Goal: Task Accomplishment & Management: Manage account settings

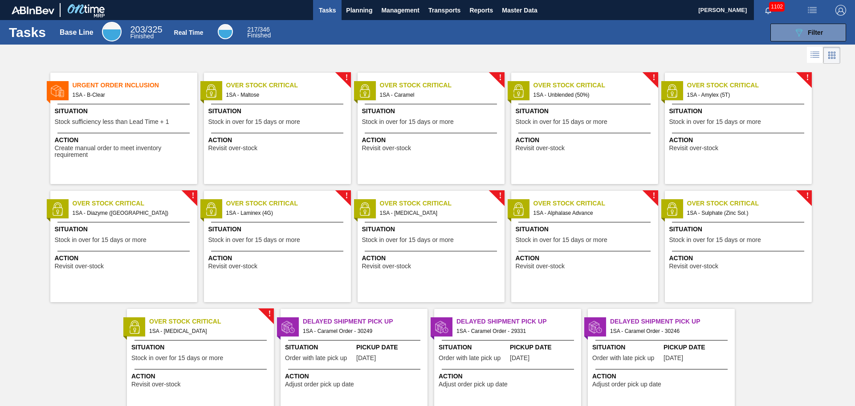
click at [259, 113] on span "Situation" at bounding box center [278, 110] width 140 height 9
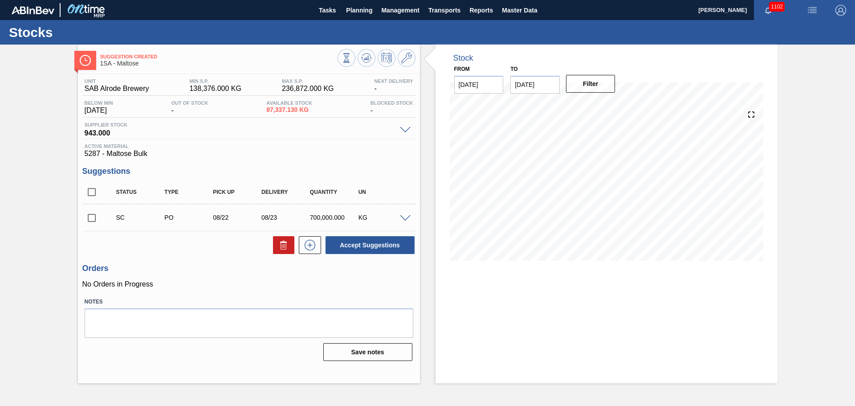
click at [405, 217] on span at bounding box center [405, 218] width 11 height 7
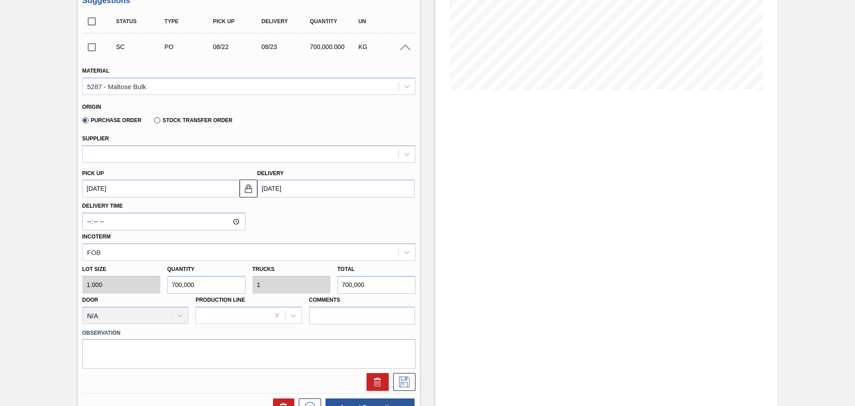
scroll to position [178, 0]
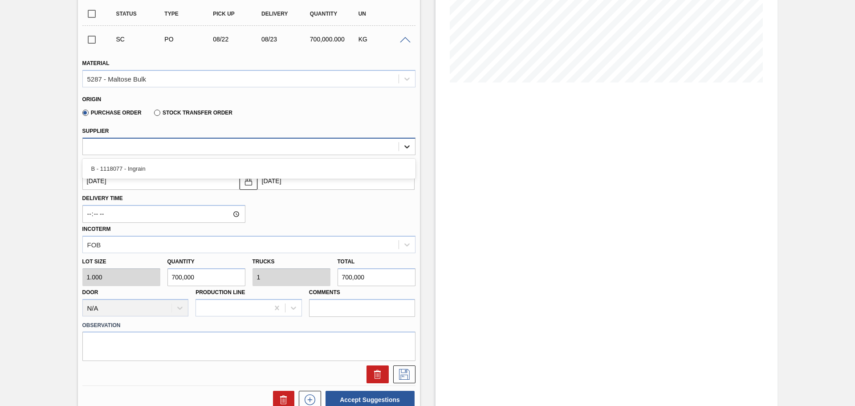
click at [406, 144] on icon at bounding box center [406, 146] width 9 height 9
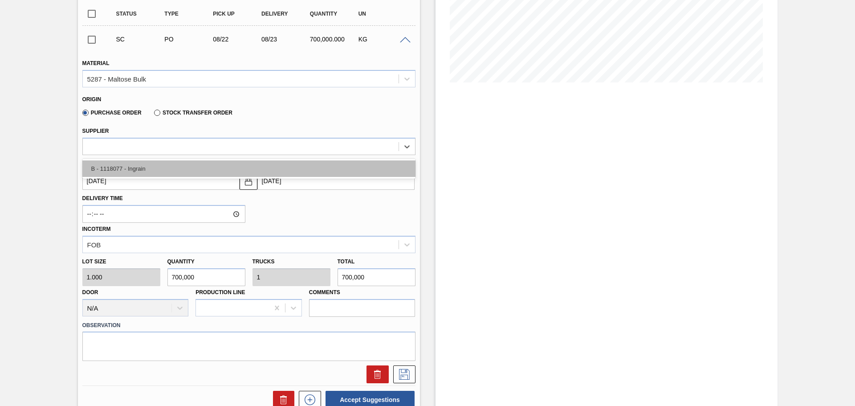
click at [148, 169] on div "B - 1118077 - Ingrain" at bounding box center [248, 168] width 333 height 16
type input "21.875"
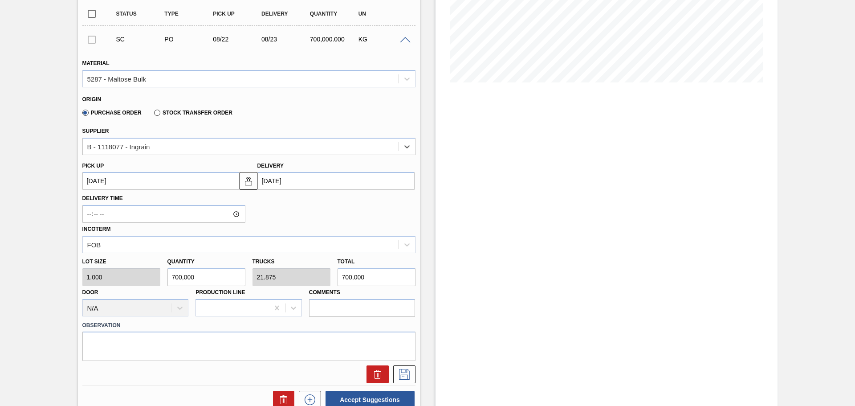
click at [277, 180] on input "[DATE]" at bounding box center [335, 181] width 157 height 18
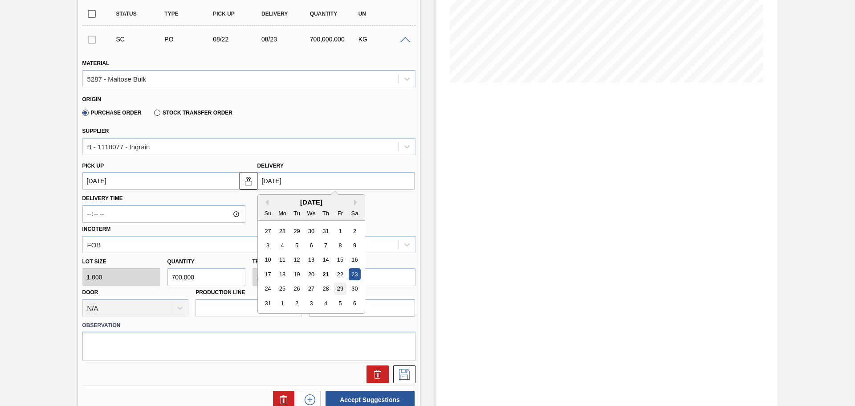
click at [339, 288] on div "29" at bounding box center [340, 289] width 12 height 12
type up3147768774 "[DATE]"
type input "[DATE]"
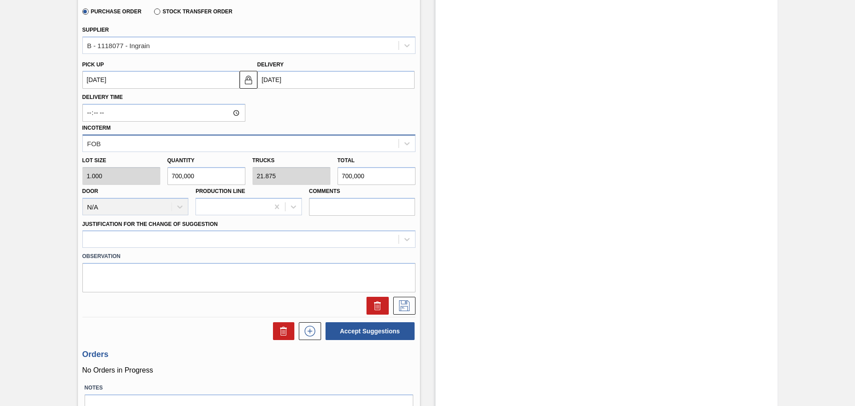
scroll to position [312, 0]
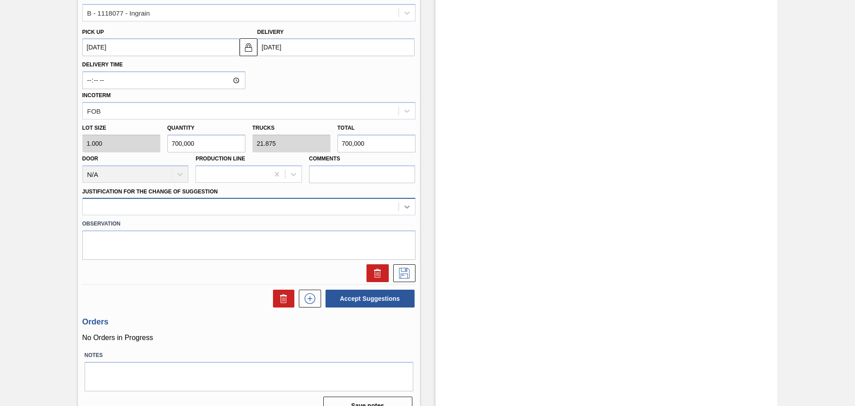
click at [406, 209] on icon at bounding box center [406, 206] width 9 height 9
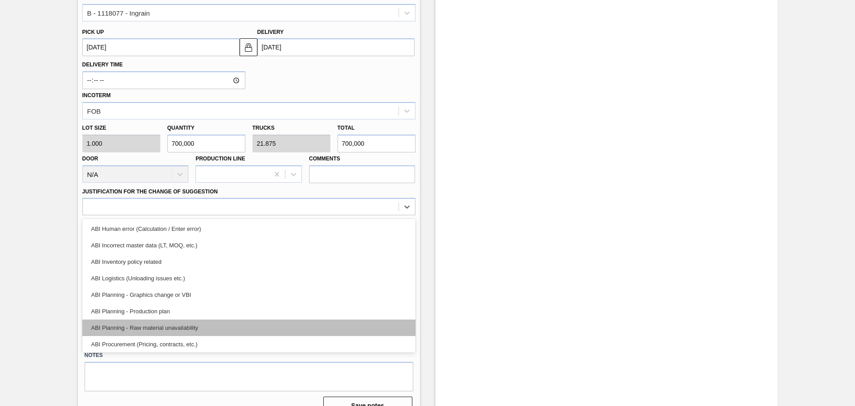
click at [160, 327] on div "ABI Planning - Raw material unavailability" at bounding box center [248, 327] width 333 height 16
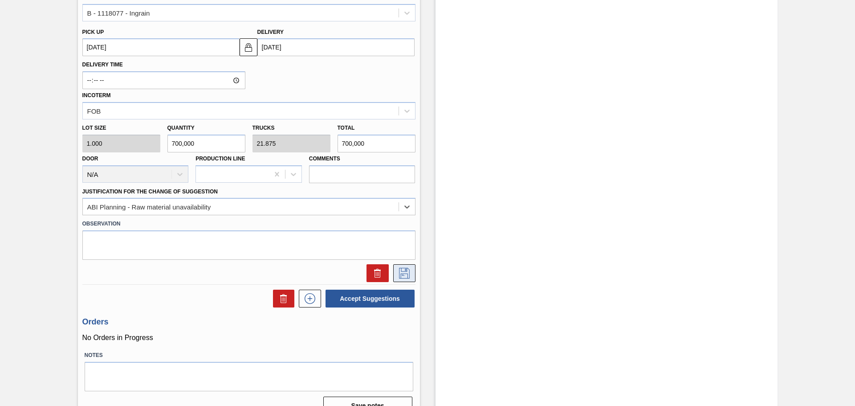
click at [399, 272] on icon at bounding box center [404, 273] width 14 height 11
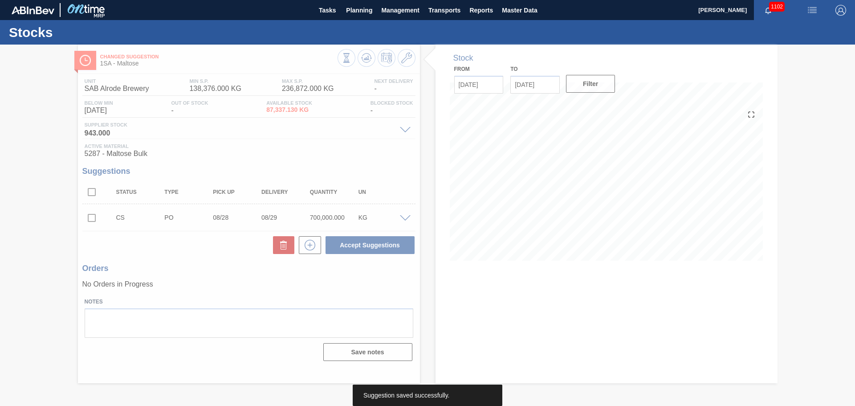
scroll to position [0, 0]
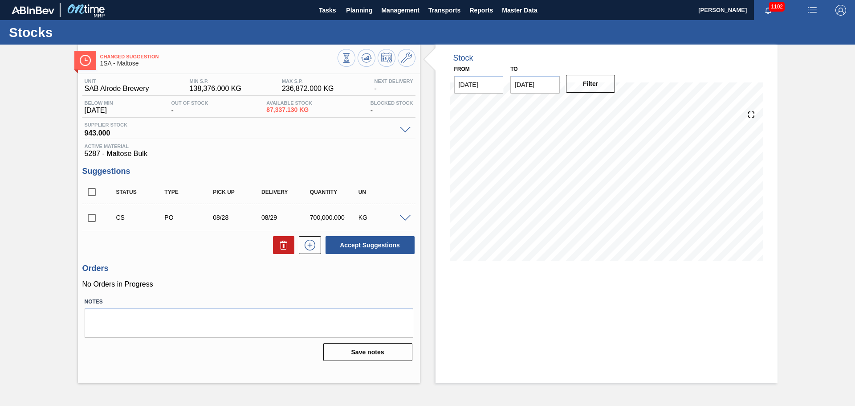
click at [93, 219] on input "checkbox" at bounding box center [91, 217] width 19 height 19
click at [371, 250] on button "Accept Suggestions" at bounding box center [369, 245] width 89 height 18
checkbox input "false"
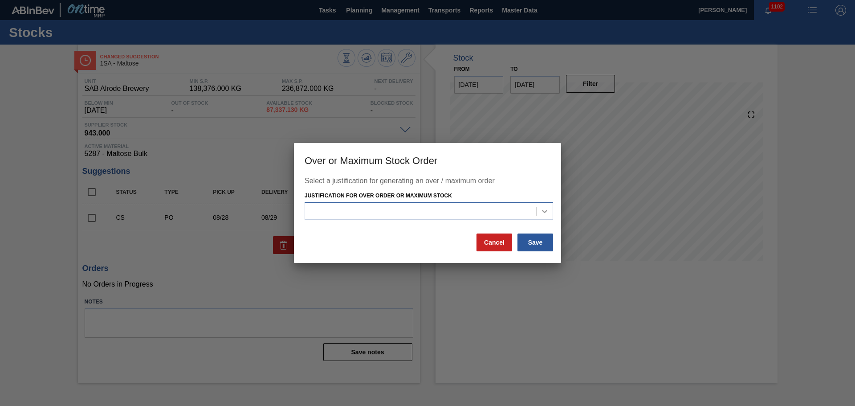
click at [543, 209] on icon at bounding box center [544, 211] width 9 height 9
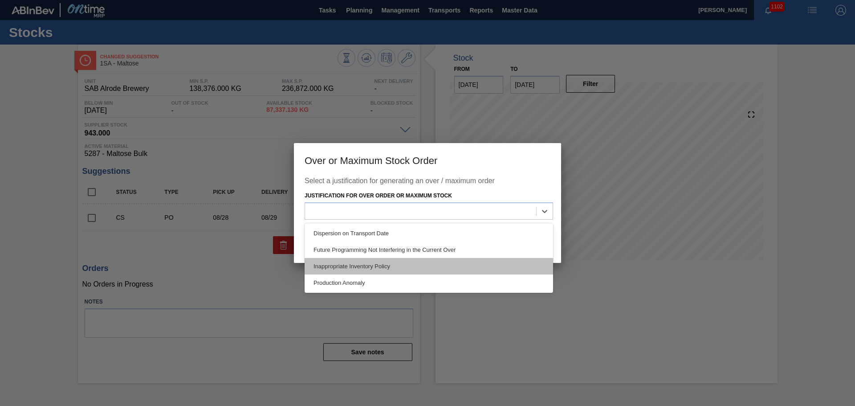
click at [355, 263] on div "Inappropriate Inventory Policy" at bounding box center [429, 266] width 248 height 16
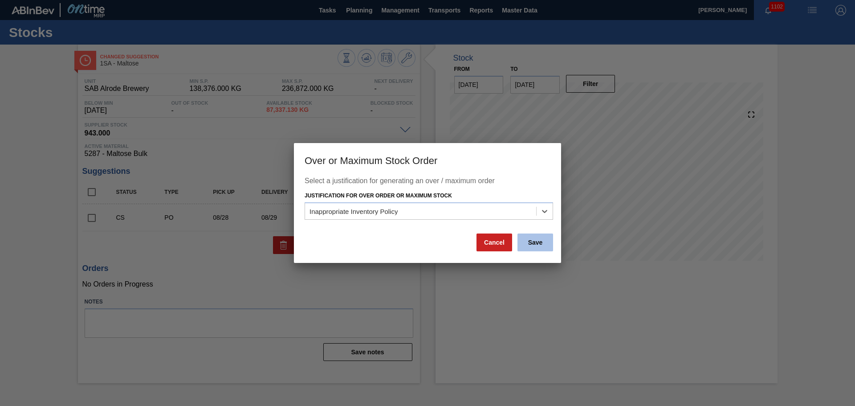
click at [534, 244] on button "Save" at bounding box center [535, 242] width 36 height 18
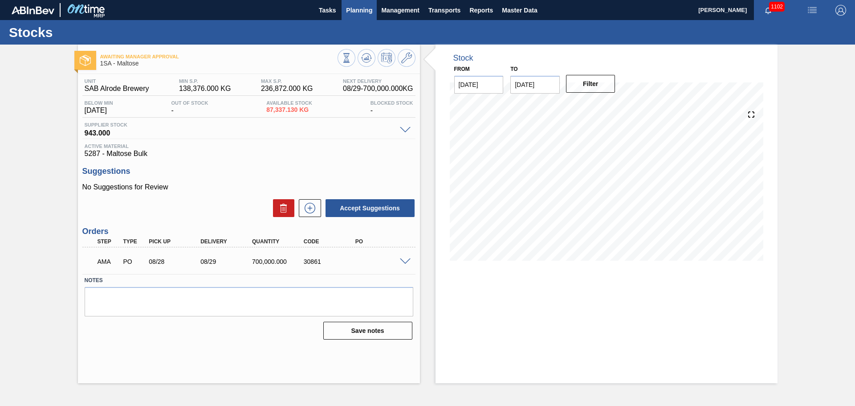
click at [365, 9] on span "Planning" at bounding box center [359, 10] width 26 height 11
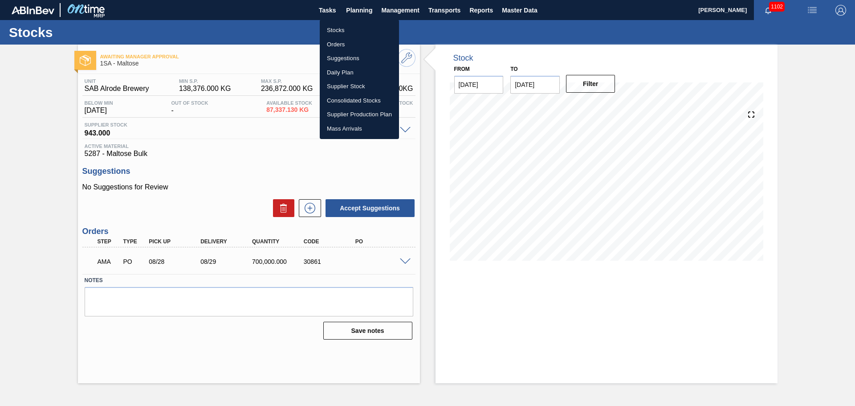
click at [339, 44] on li "Orders" at bounding box center [359, 44] width 79 height 14
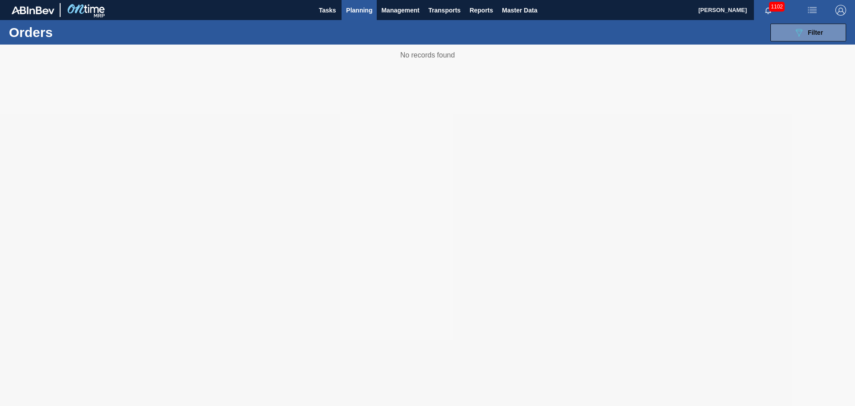
click at [364, 10] on span "Planning" at bounding box center [359, 10] width 26 height 11
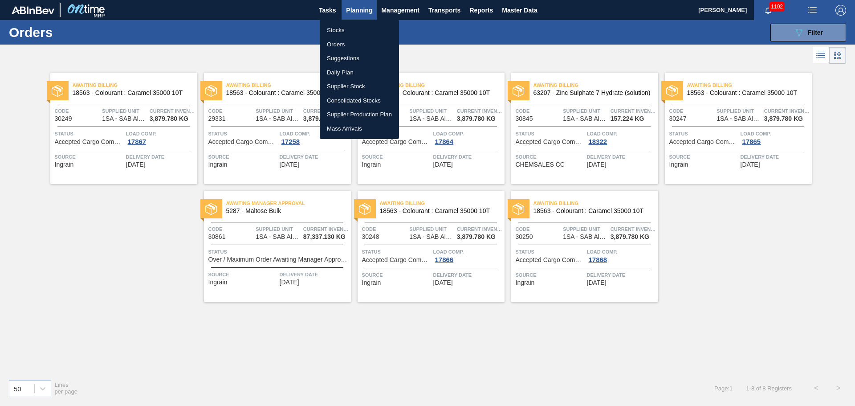
click at [334, 28] on li "Stocks" at bounding box center [359, 30] width 79 height 14
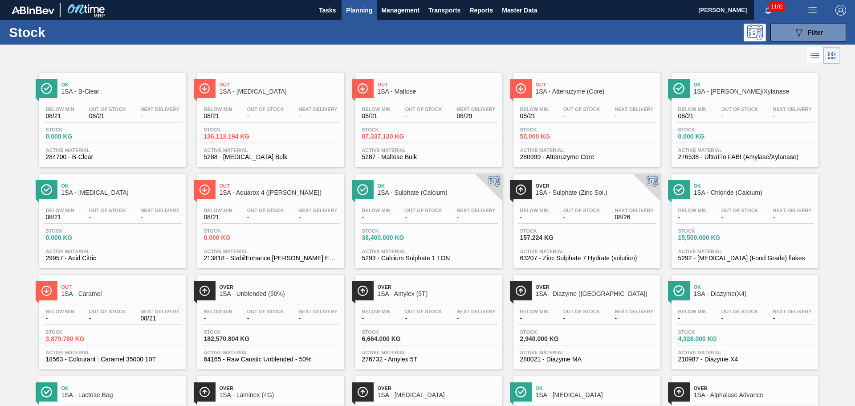
click at [262, 124] on div "Below Min 08/21 Out Of Stock - Next Delivery - Stock 136,113.194 KG Active Mate…" at bounding box center [270, 132] width 147 height 61
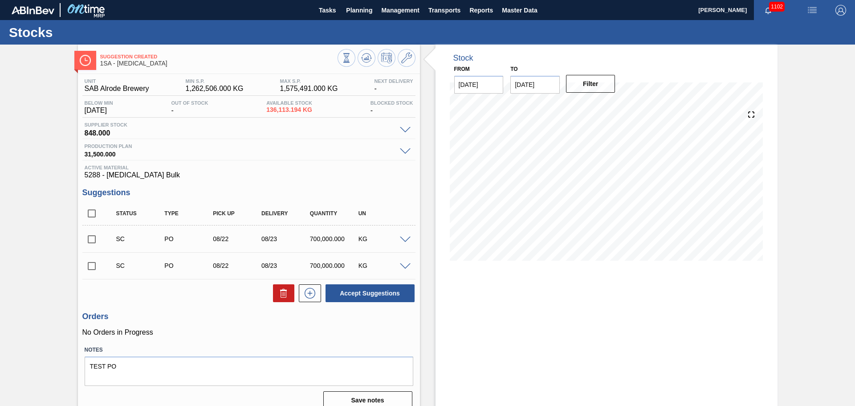
click at [406, 237] on span at bounding box center [405, 239] width 11 height 7
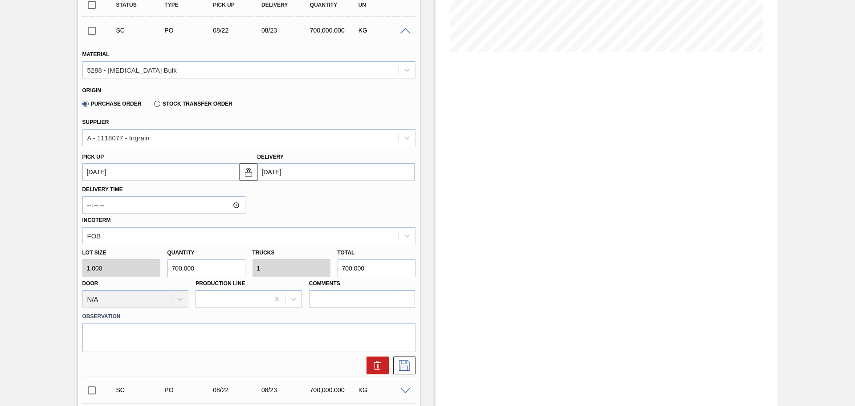
scroll to position [223, 0]
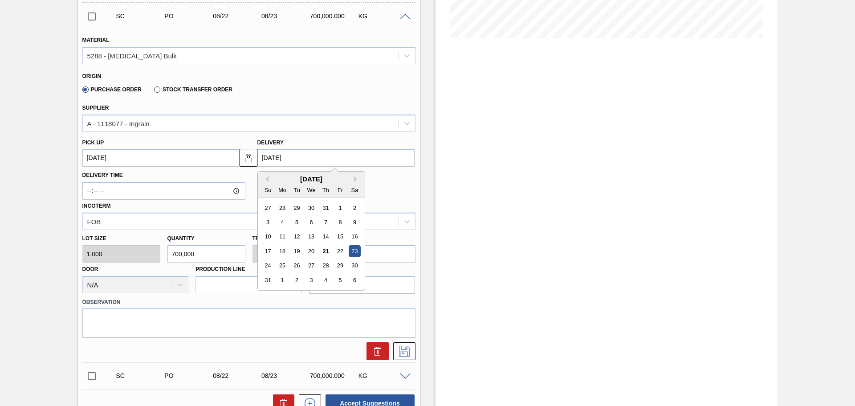
click at [276, 158] on input "[DATE]" at bounding box center [335, 158] width 157 height 18
click at [338, 264] on div "29" at bounding box center [340, 266] width 12 height 12
type up3147768689 "[DATE]"
type input "[DATE]"
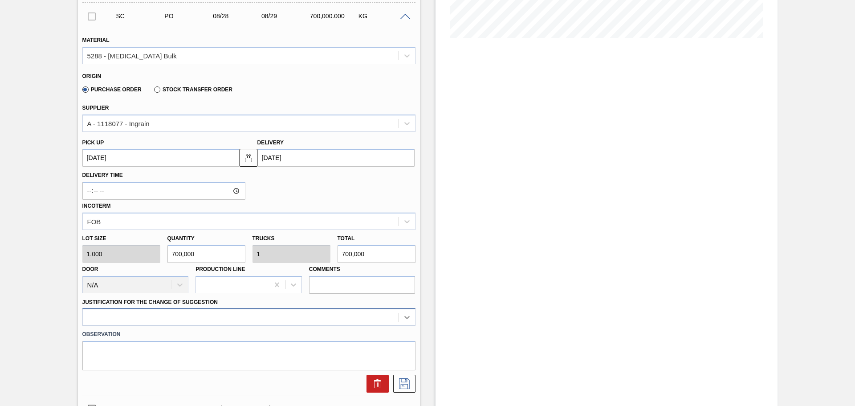
click at [410, 317] on div at bounding box center [248, 316] width 333 height 17
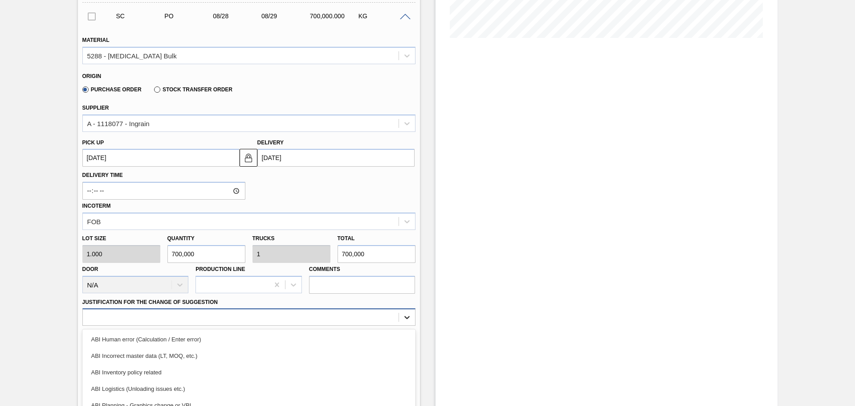
scroll to position [283, 0]
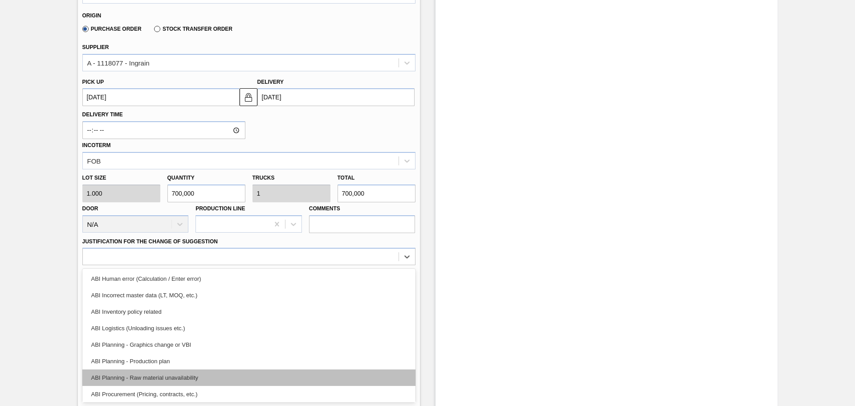
click at [193, 377] on div "ABI Planning - Raw material unavailability" at bounding box center [248, 377] width 333 height 16
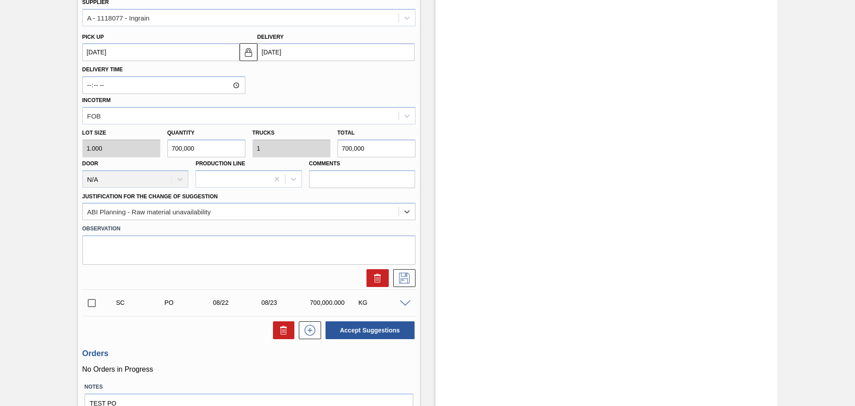
scroll to position [331, 0]
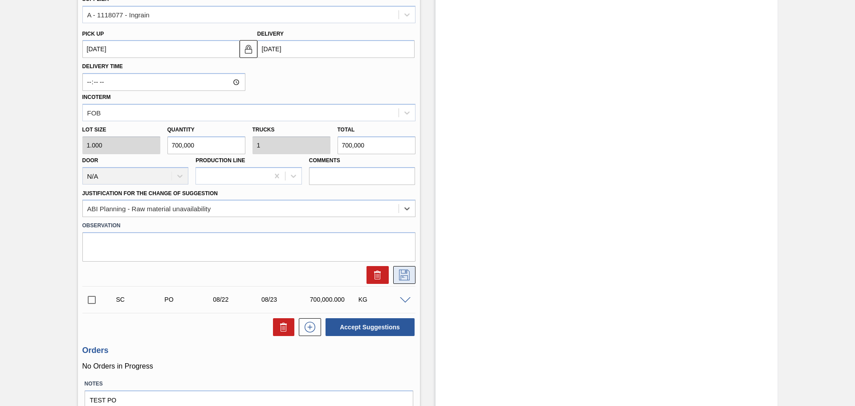
click at [405, 274] on icon at bounding box center [404, 274] width 14 height 11
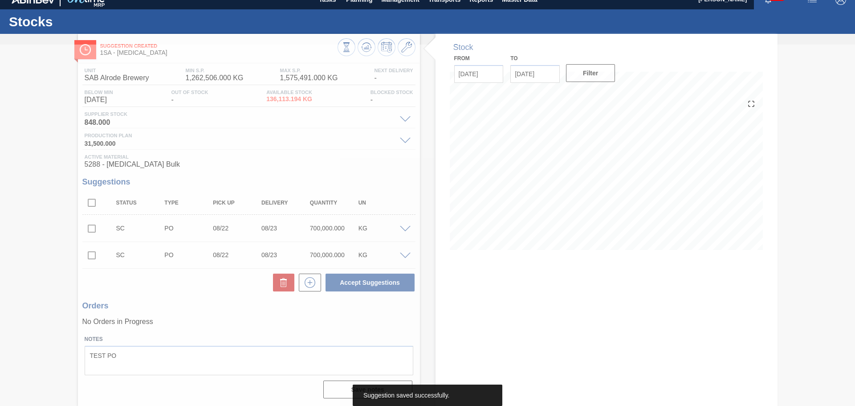
scroll to position [11, 0]
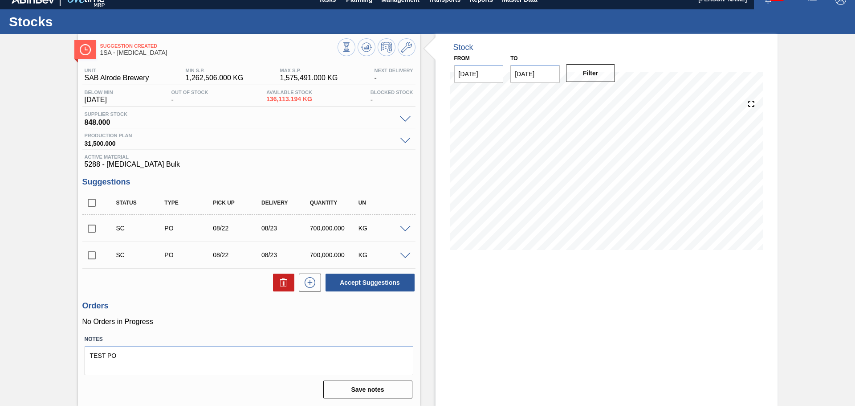
click at [92, 227] on input "checkbox" at bounding box center [91, 228] width 19 height 19
click at [286, 281] on icon at bounding box center [283, 282] width 11 height 11
checkbox input "false"
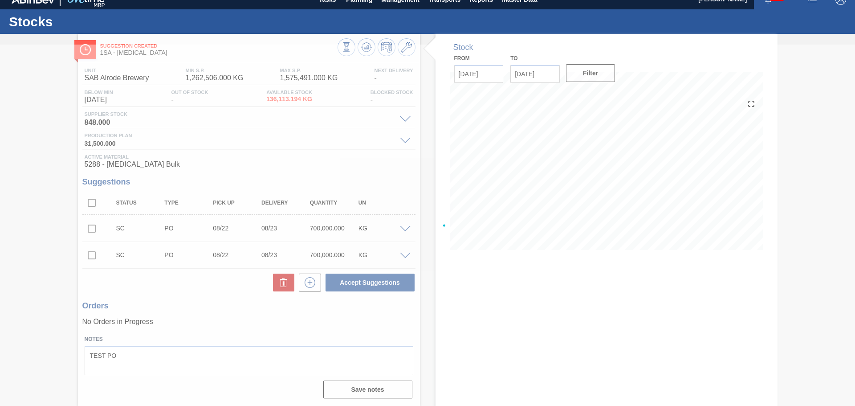
scroll to position [0, 0]
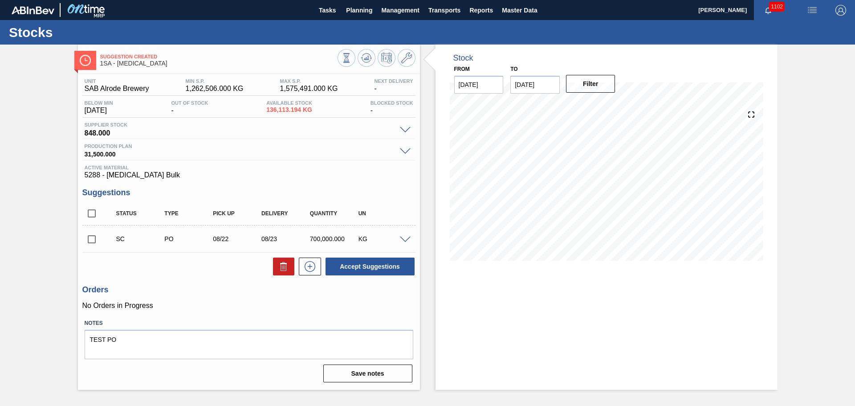
click at [403, 236] on div at bounding box center [407, 239] width 18 height 7
click at [404, 239] on span at bounding box center [405, 239] width 11 height 7
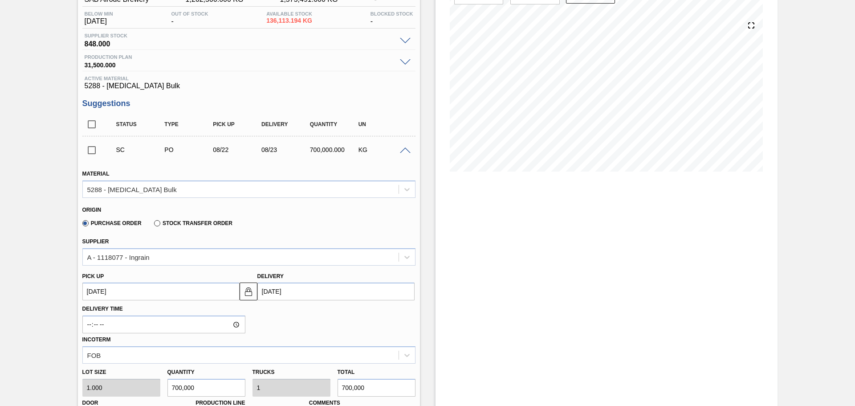
scroll to position [134, 0]
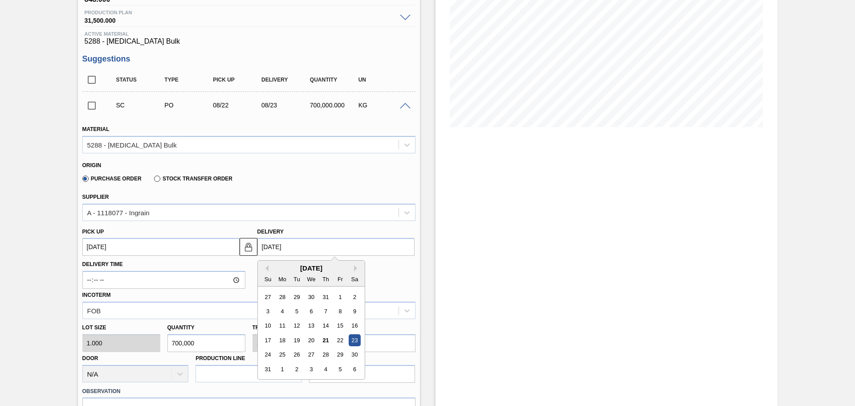
click at [277, 246] on input "[DATE]" at bounding box center [335, 247] width 157 height 18
click at [339, 353] on div "29" at bounding box center [340, 355] width 12 height 12
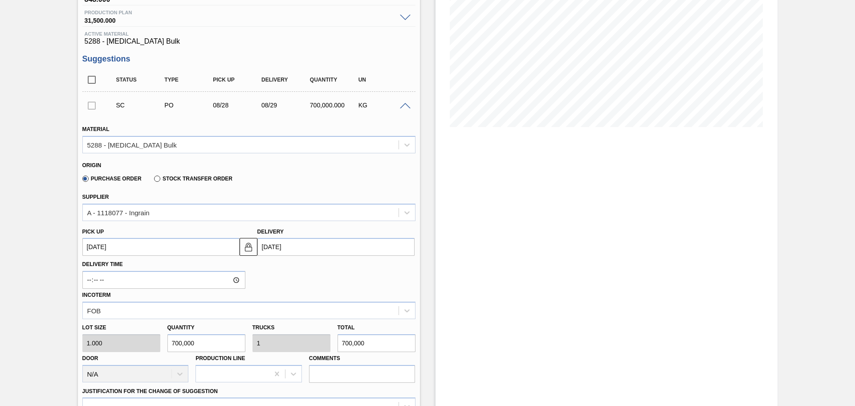
type up3147826599 "[DATE]"
type input "[DATE]"
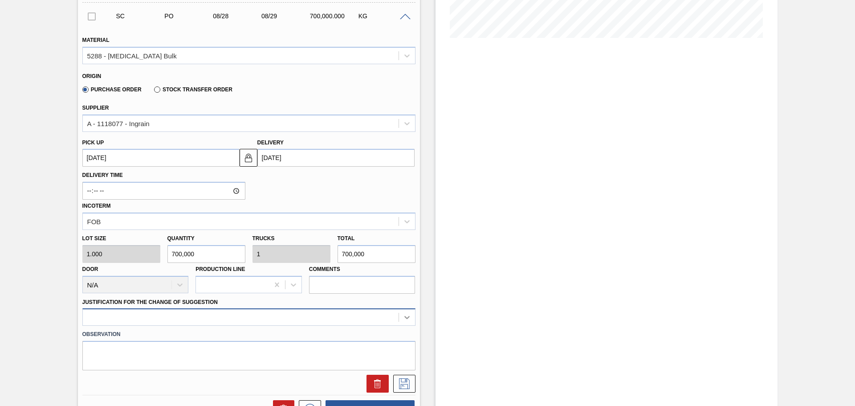
scroll to position [283, 0]
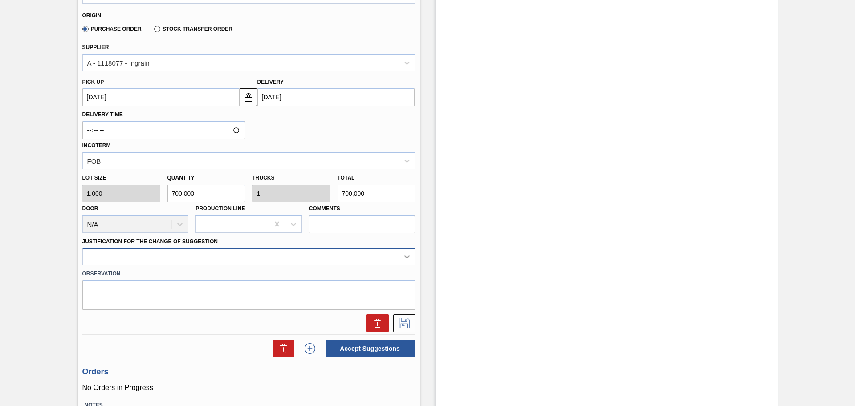
click at [401, 265] on div at bounding box center [248, 256] width 333 height 17
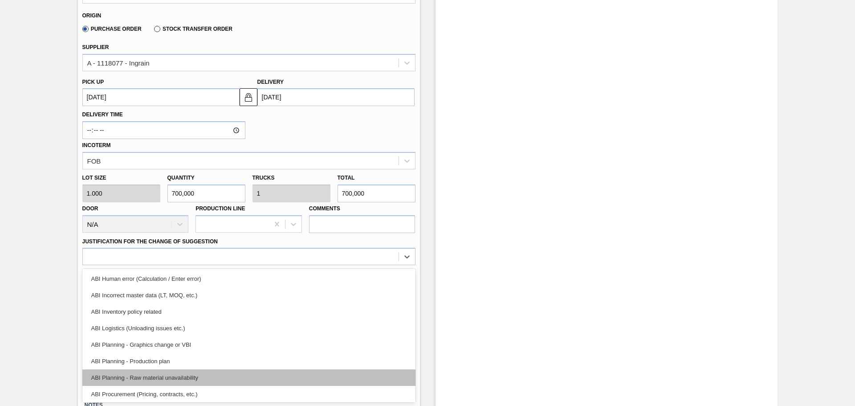
click at [187, 379] on div "ABI Planning - Raw material unavailability" at bounding box center [248, 377] width 333 height 16
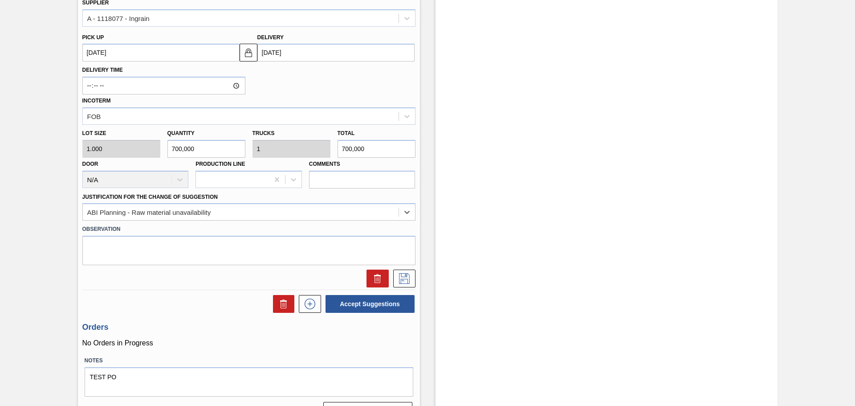
scroll to position [349, 0]
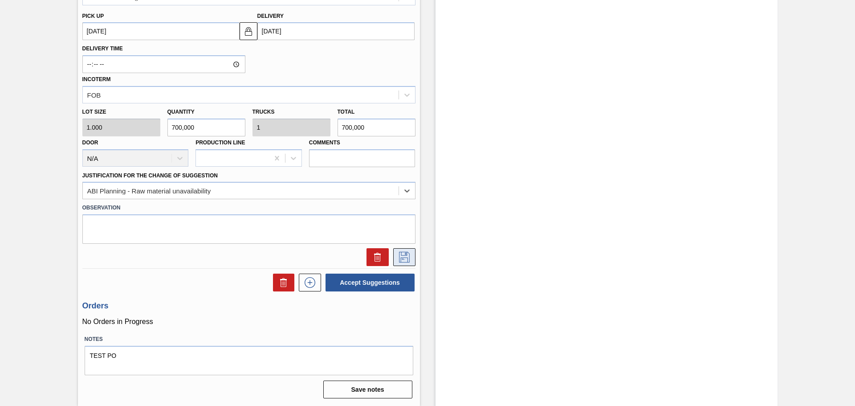
click at [402, 255] on icon at bounding box center [404, 257] width 14 height 11
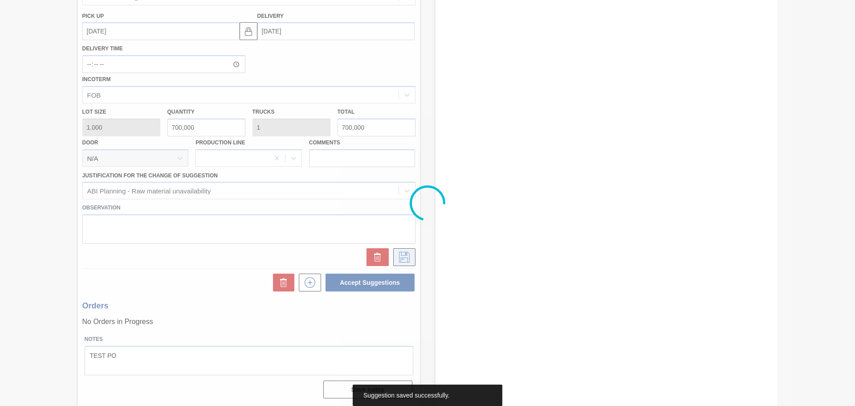
scroll to position [11, 0]
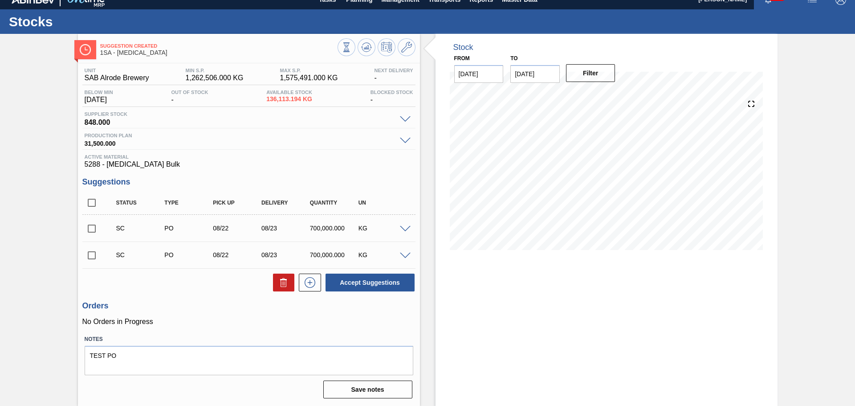
click at [91, 231] on input "checkbox" at bounding box center [91, 228] width 19 height 19
checkbox input "true"
click at [281, 277] on icon at bounding box center [283, 282] width 11 height 11
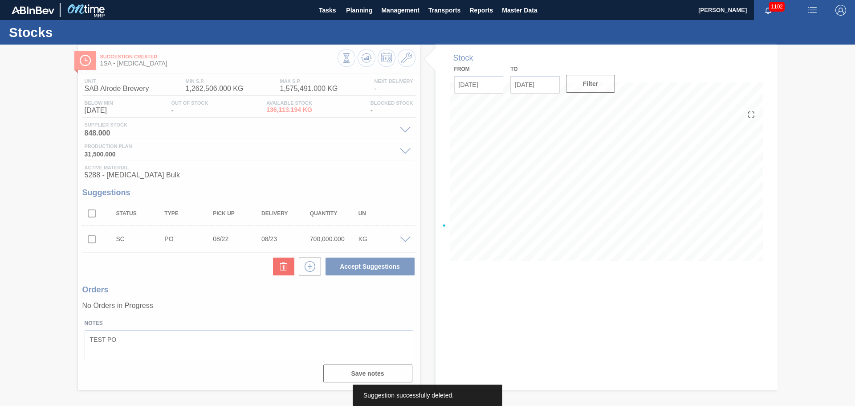
scroll to position [0, 0]
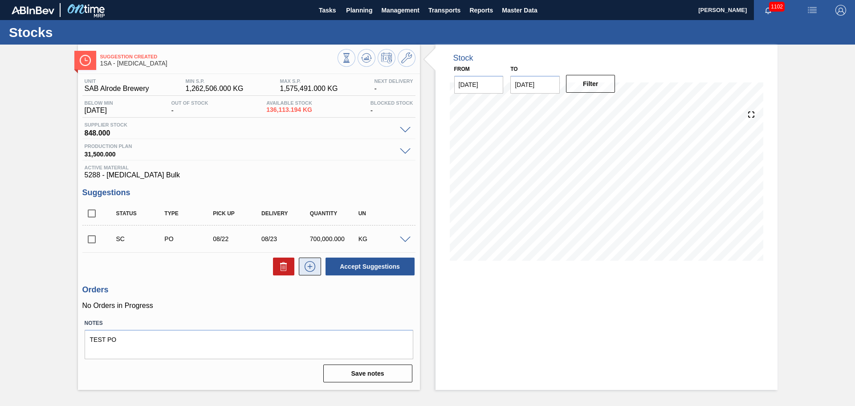
click at [306, 263] on icon at bounding box center [310, 266] width 14 height 11
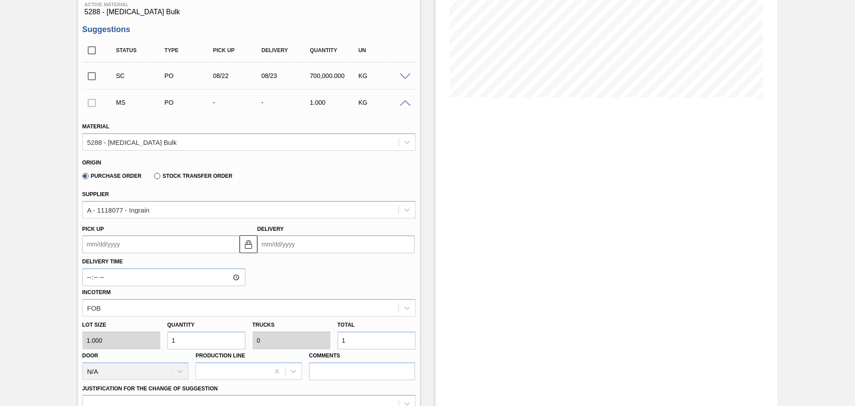
scroll to position [178, 0]
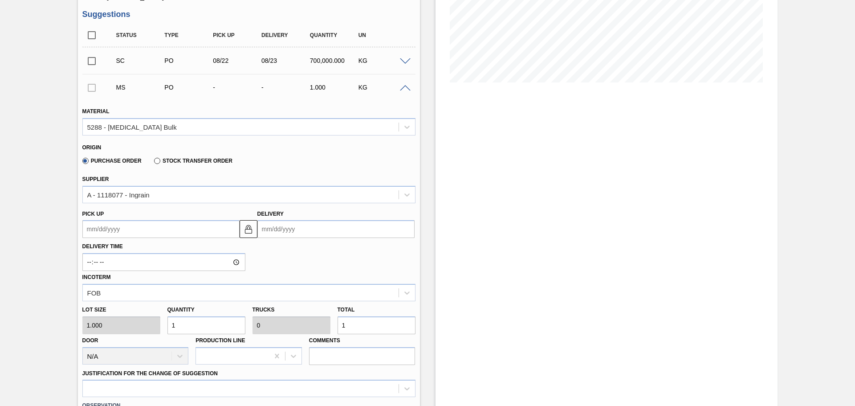
click at [303, 228] on input "Delivery" at bounding box center [335, 229] width 157 height 18
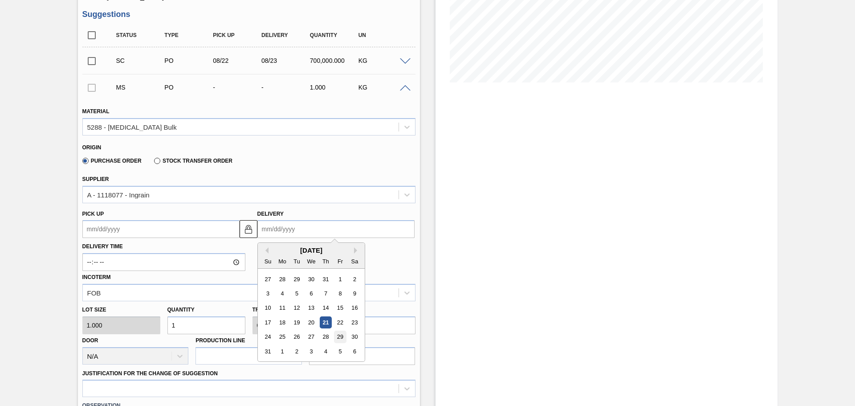
click at [338, 337] on div "29" at bounding box center [340, 337] width 12 height 12
type up3147852694 "[DATE]"
type input "[DATE]"
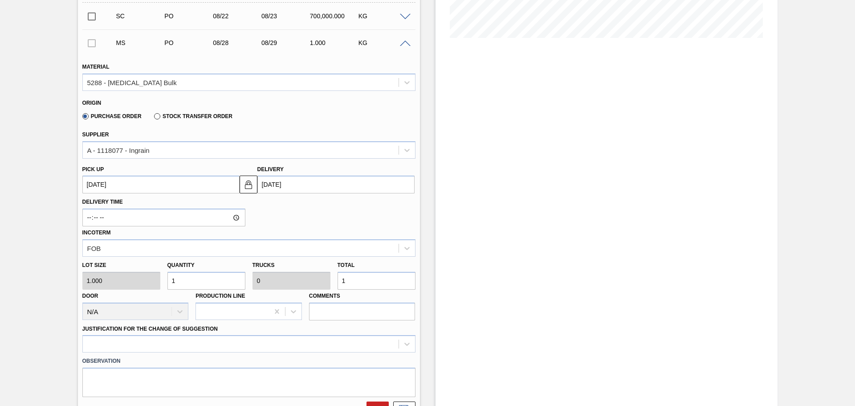
scroll to position [267, 0]
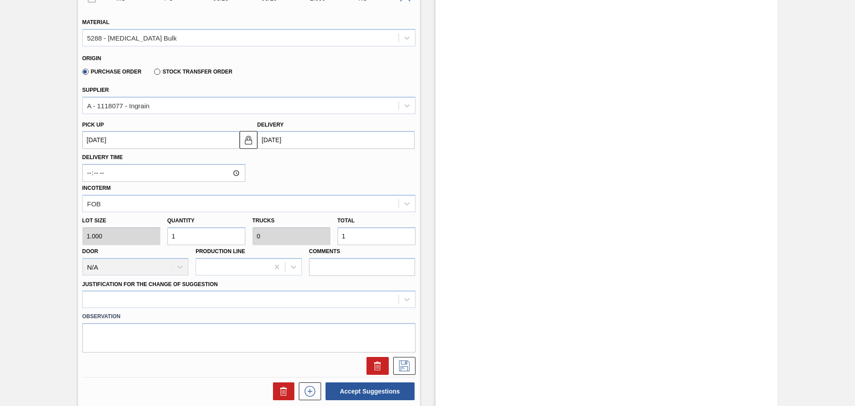
click at [360, 238] on input "1" at bounding box center [376, 236] width 78 height 18
type input "0"
type input "7"
type input "70"
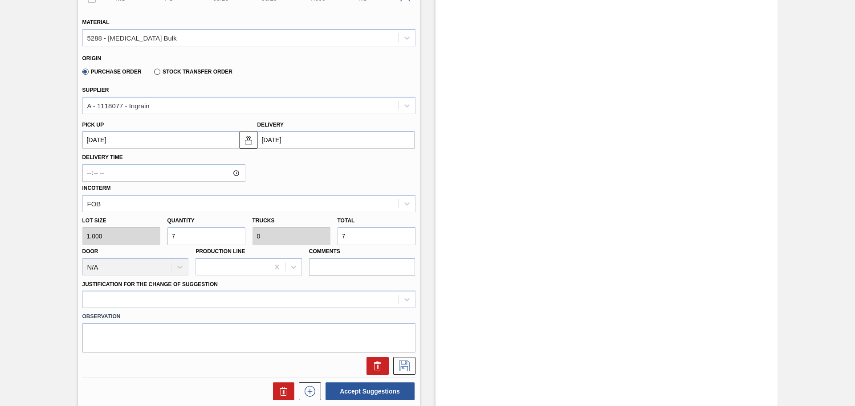
type input "70"
type input "700"
type input "0.001"
type input "700"
type input "7,000"
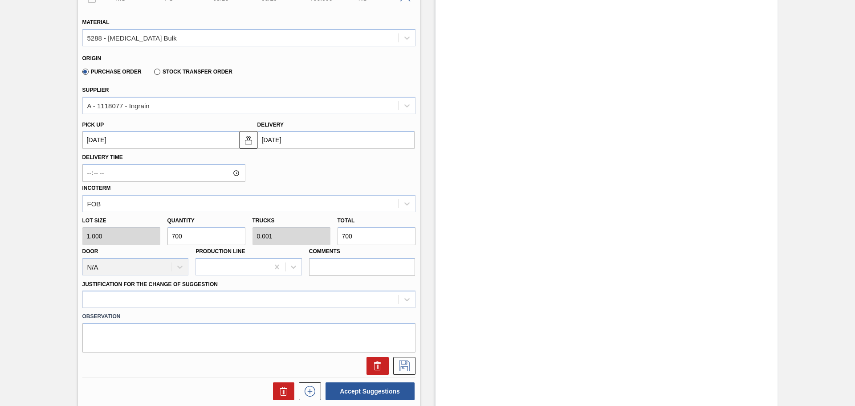
type input "0.01"
type input "7,000"
type input "70,000"
type input "0.1"
type input "70,000"
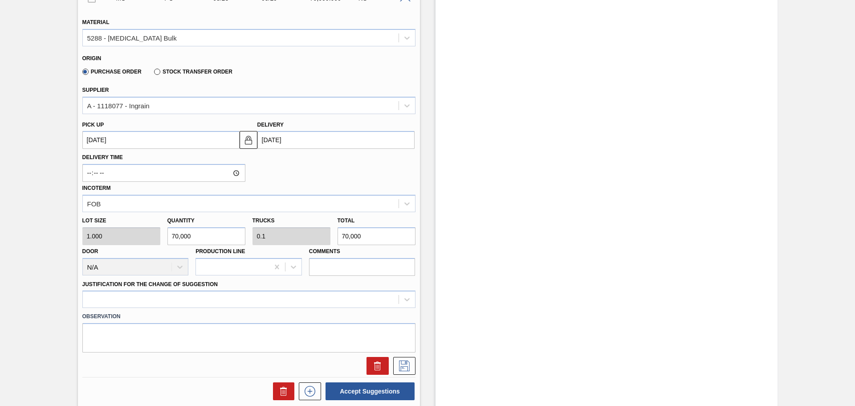
type input "700,000"
type input "1"
type input "700,000"
click at [403, 297] on div at bounding box center [248, 298] width 333 height 17
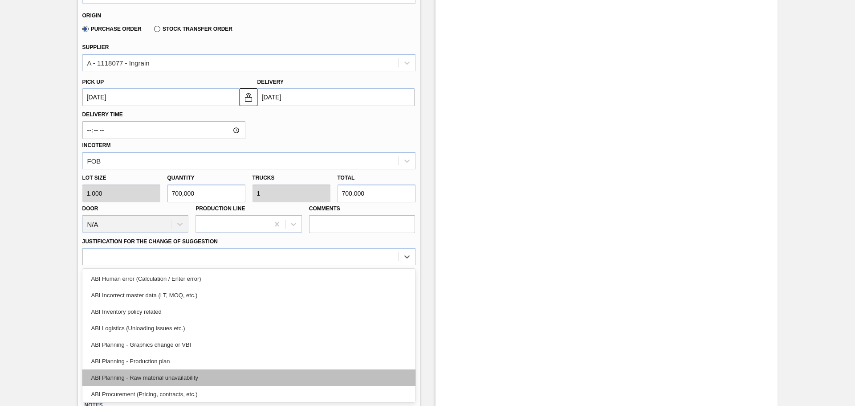
click at [200, 377] on div "ABI Planning - Raw material unavailability" at bounding box center [248, 377] width 333 height 16
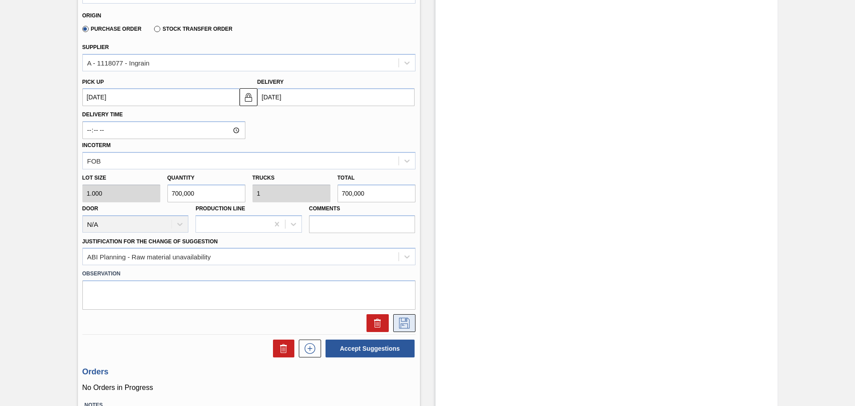
click at [402, 324] on icon at bounding box center [404, 322] width 14 height 11
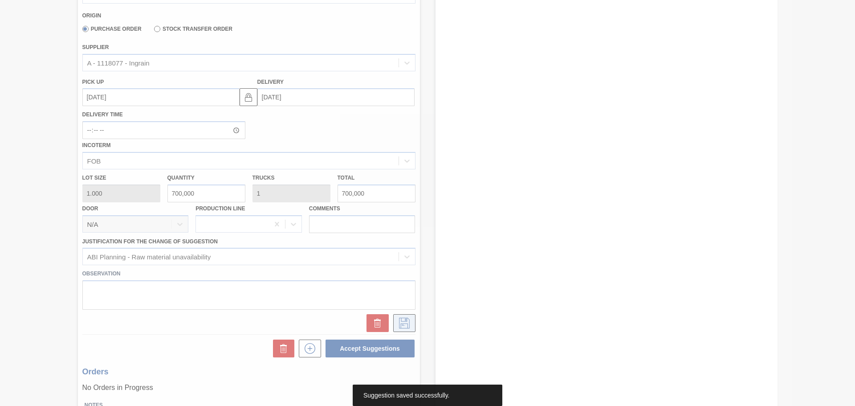
scroll to position [11, 0]
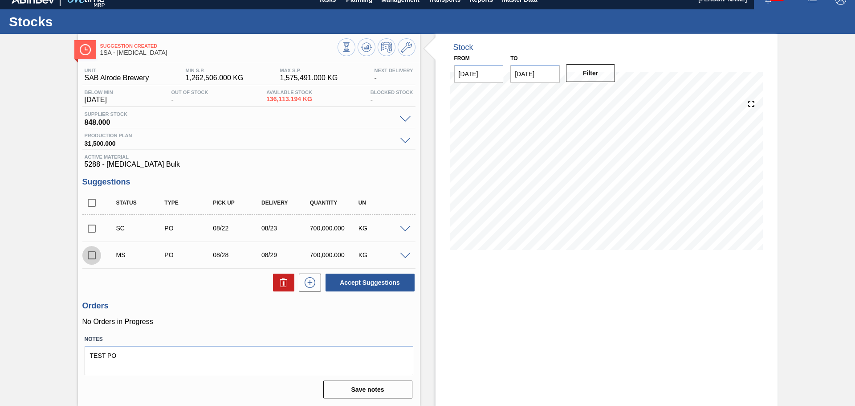
click at [89, 254] on input "checkbox" at bounding box center [91, 255] width 19 height 19
checkbox input "true"
click at [370, 282] on button "Accept Suggestions" at bounding box center [369, 282] width 89 height 18
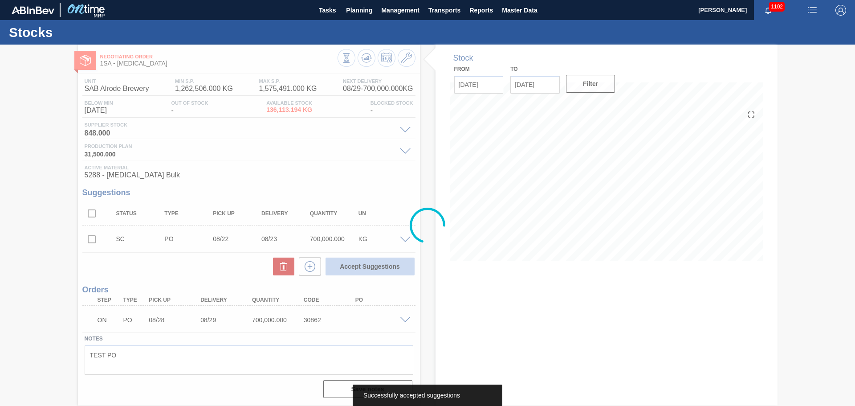
scroll to position [0, 0]
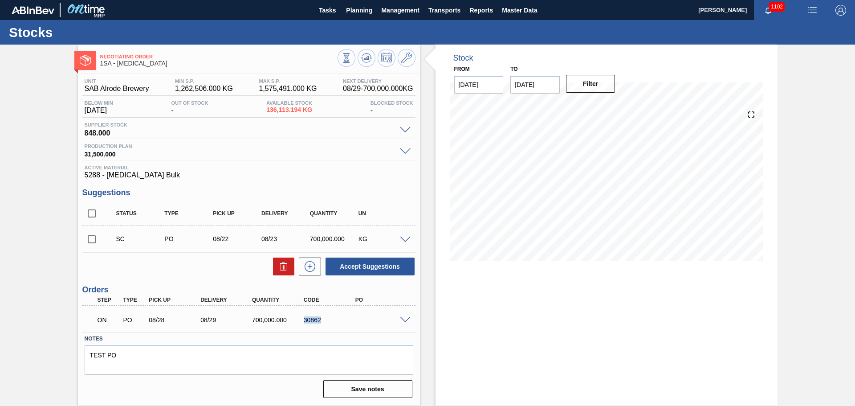
drag, startPoint x: 304, startPoint y: 319, endPoint x: 322, endPoint y: 317, distance: 18.7
click at [322, 317] on div "30862" at bounding box center [330, 319] width 58 height 7
copy div "30862"
click at [358, 10] on span "Planning" at bounding box center [359, 10] width 26 height 11
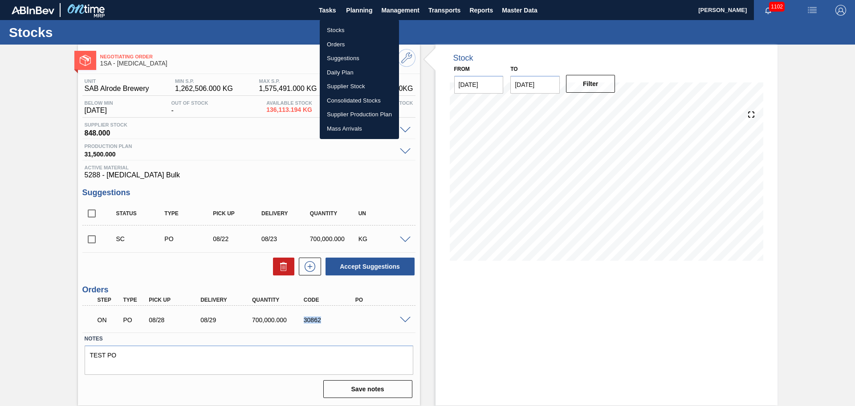
click at [346, 41] on li "Orders" at bounding box center [359, 44] width 79 height 14
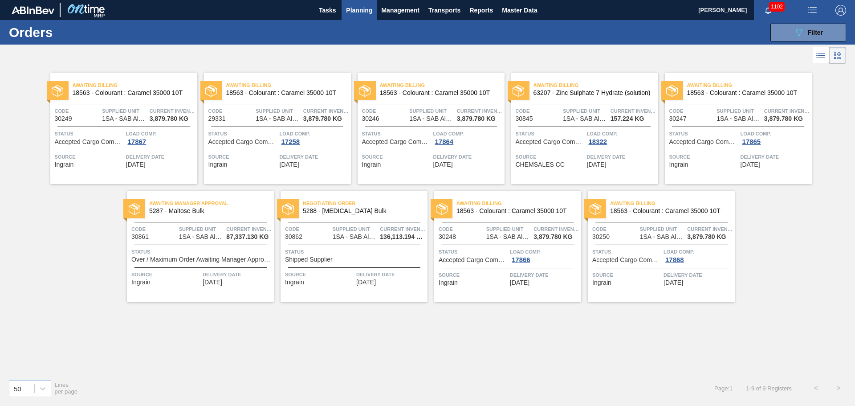
click at [170, 232] on span "Code" at bounding box center [153, 228] width 45 height 9
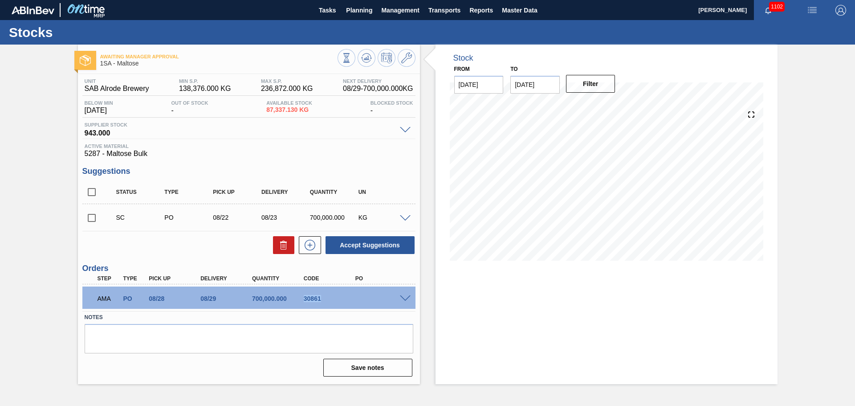
drag, startPoint x: 305, startPoint y: 299, endPoint x: 321, endPoint y: 299, distance: 16.0
click at [321, 299] on div "30861" at bounding box center [330, 298] width 58 height 7
copy div "30861"
click at [266, 316] on label "Notes" at bounding box center [249, 317] width 329 height 13
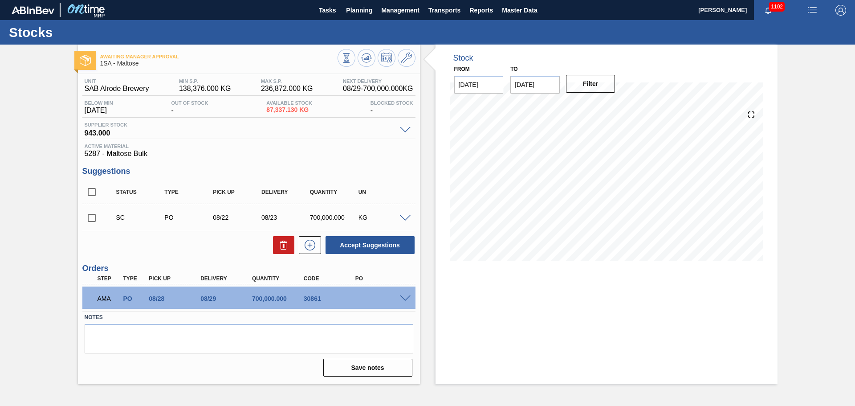
click at [266, 316] on label "Notes" at bounding box center [249, 317] width 329 height 13
click at [403, 292] on div "AMA PO 08/28 08/29 700,000.000 30861" at bounding box center [248, 297] width 333 height 22
click at [403, 297] on span at bounding box center [405, 298] width 11 height 7
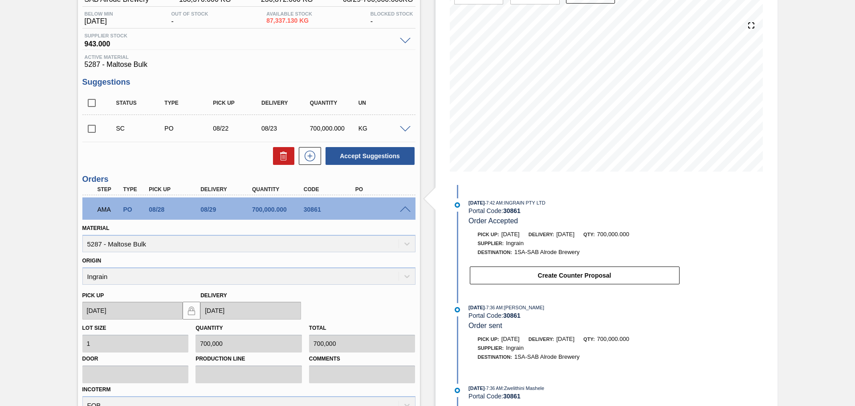
scroll to position [61, 0]
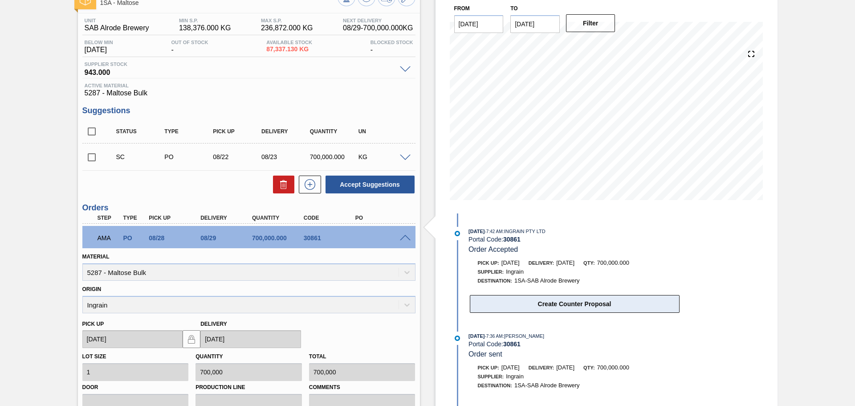
click at [535, 301] on button "Create Counter Proposal" at bounding box center [575, 304] width 210 height 18
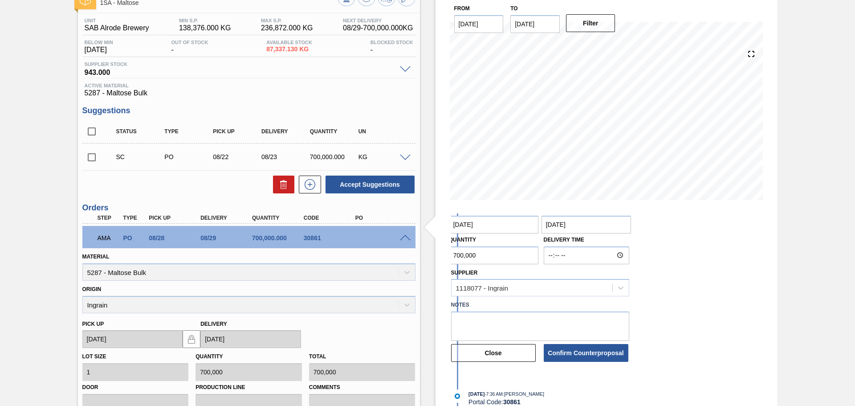
scroll to position [134, 0]
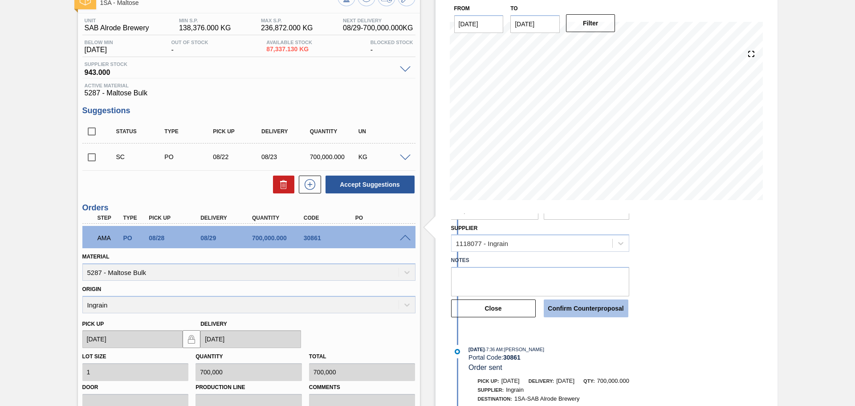
click at [575, 307] on button "Confirm Counterproposal" at bounding box center [586, 308] width 85 height 18
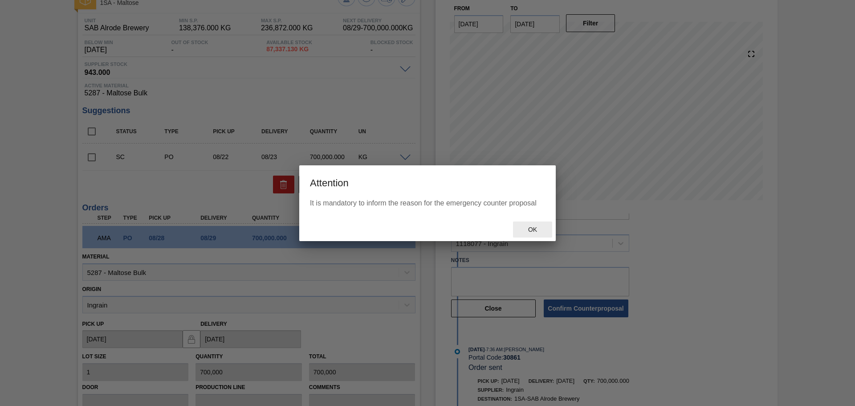
click at [532, 228] on span "Ok" at bounding box center [532, 229] width 23 height 7
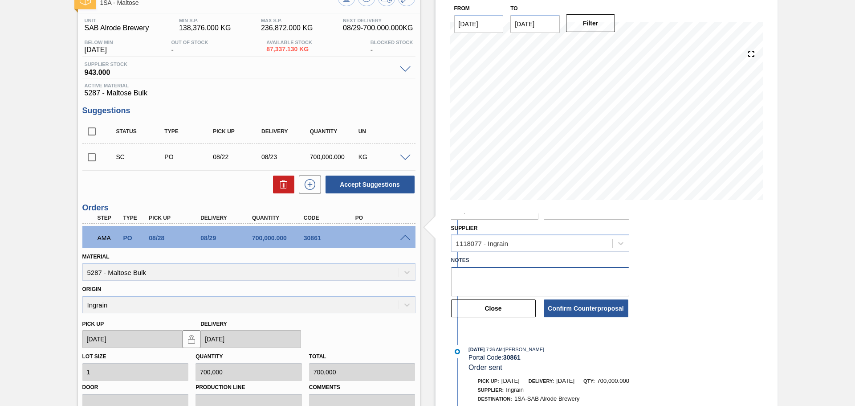
click at [519, 284] on textarea at bounding box center [540, 281] width 178 height 29
click at [613, 304] on button "Confirm Counterproposal" at bounding box center [586, 308] width 85 height 18
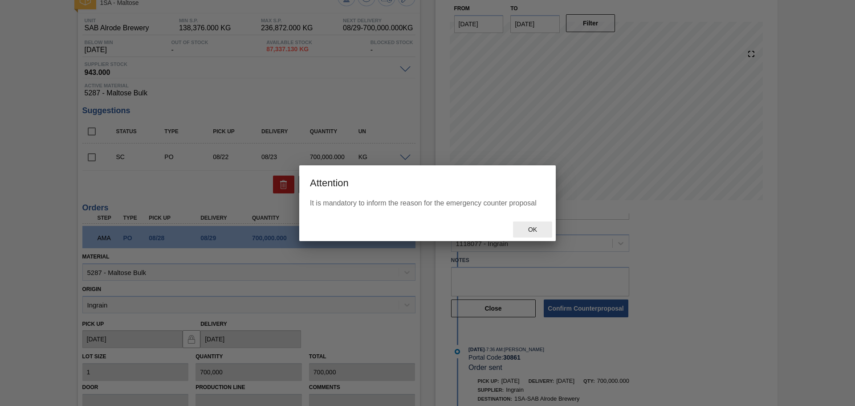
click at [525, 229] on span "Ok" at bounding box center [532, 229] width 23 height 7
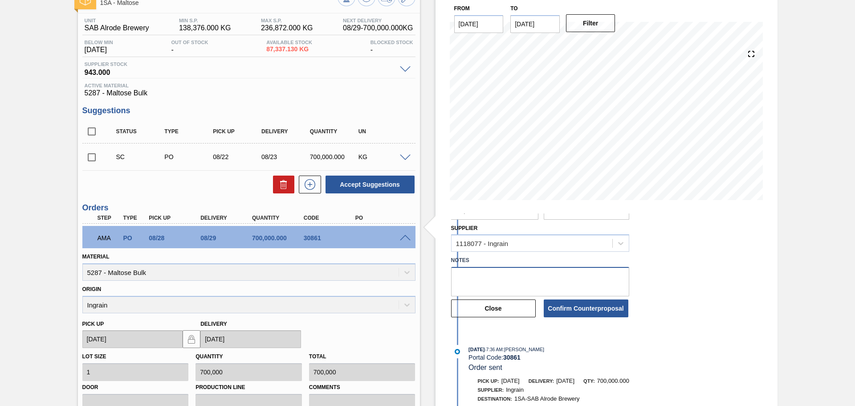
click at [527, 284] on textarea at bounding box center [540, 281] width 178 height 29
click at [575, 302] on button "Confirm Counterproposal" at bounding box center [586, 308] width 85 height 18
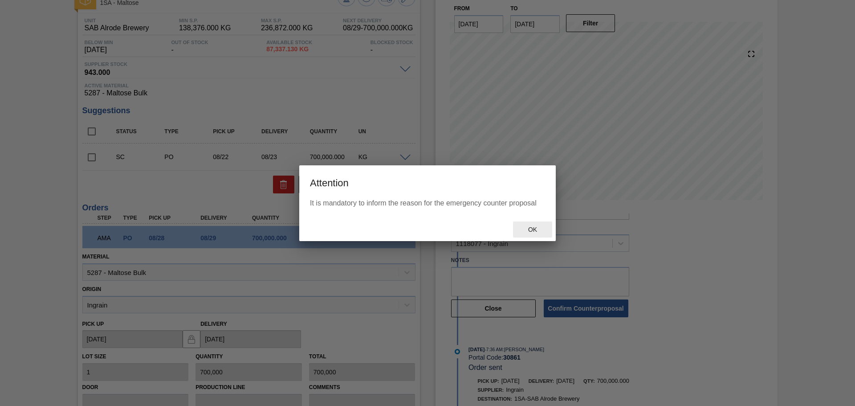
click at [532, 232] on span "Ok" at bounding box center [532, 229] width 23 height 7
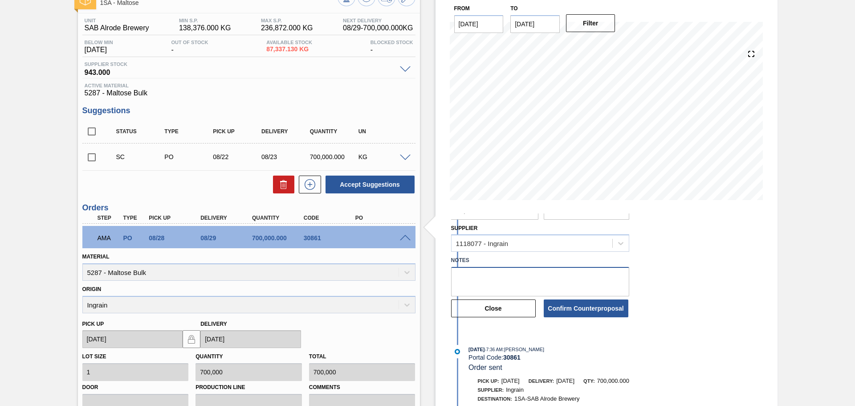
click at [502, 283] on textarea at bounding box center [540, 281] width 178 height 29
click at [497, 282] on textarea at bounding box center [540, 281] width 178 height 29
type textarea "Unavailability"
click at [604, 308] on button "Confirm Counterproposal" at bounding box center [586, 308] width 85 height 18
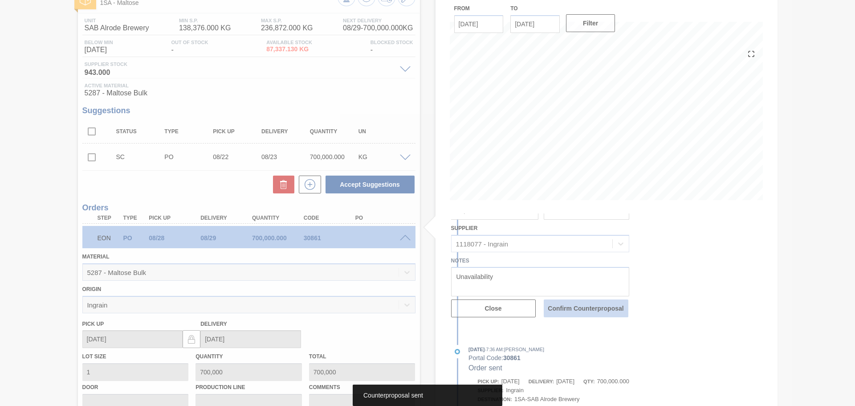
scroll to position [0, 0]
